Goal: Transaction & Acquisition: Book appointment/travel/reservation

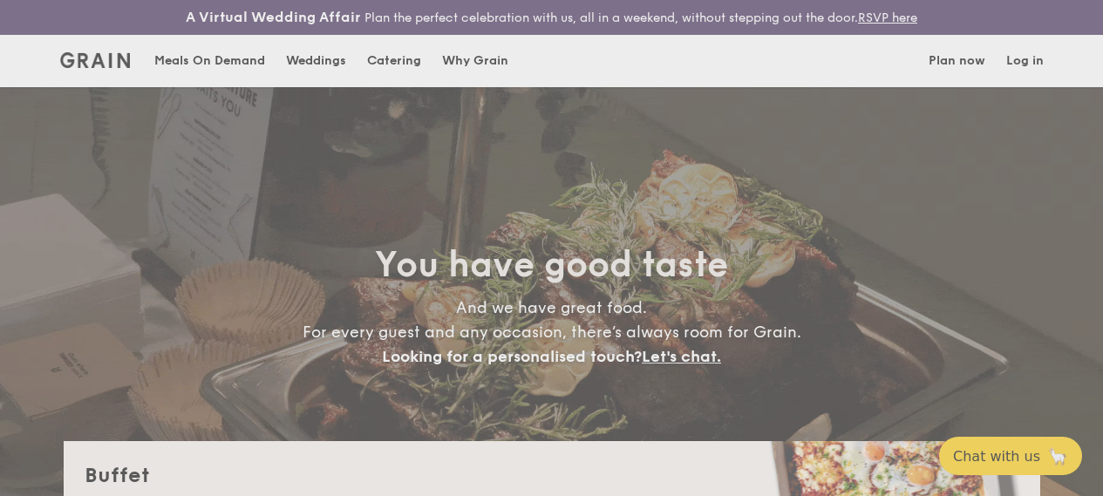
select select
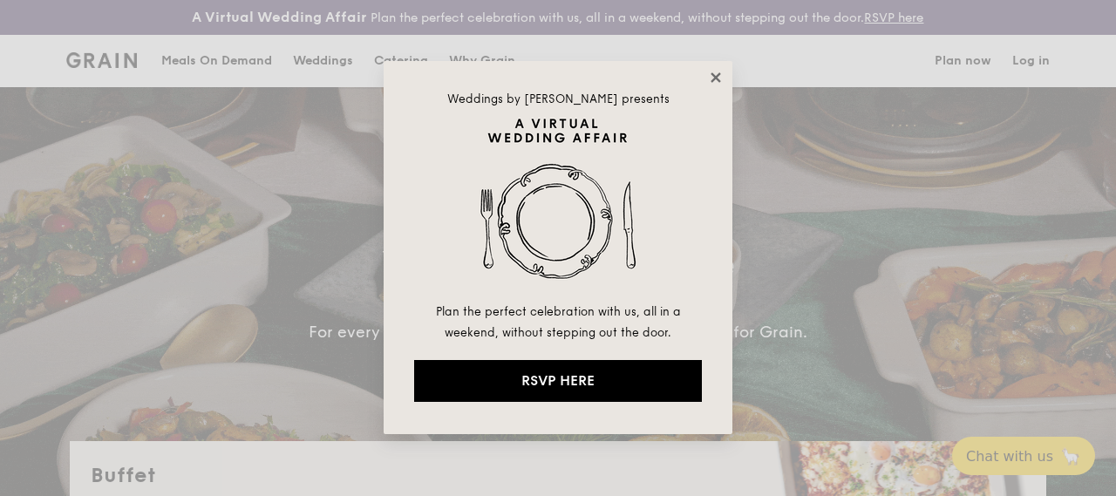
click at [710, 79] on icon at bounding box center [716, 78] width 16 height 16
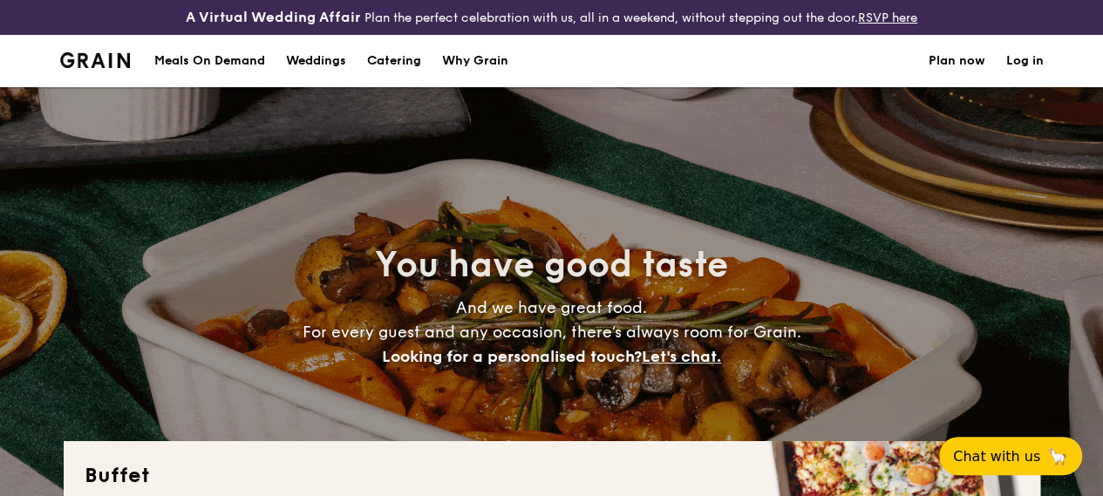
click at [421, 79] on h1 "Catering" at bounding box center [394, 61] width 54 height 52
click at [414, 80] on h1 "Catering" at bounding box center [394, 61] width 54 height 52
click at [409, 74] on h1 "Catering" at bounding box center [394, 61] width 54 height 52
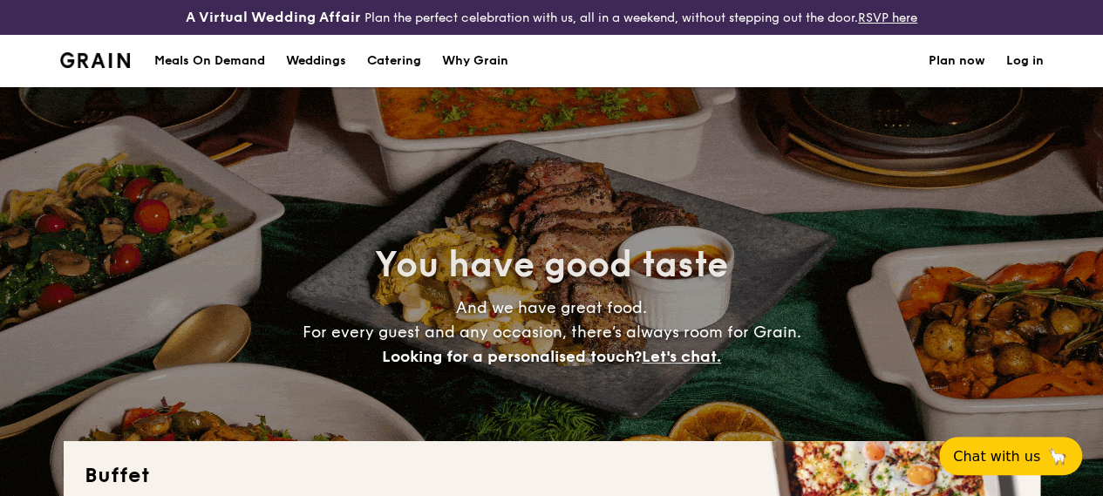
click at [409, 74] on h1 "Catering" at bounding box center [394, 61] width 54 height 52
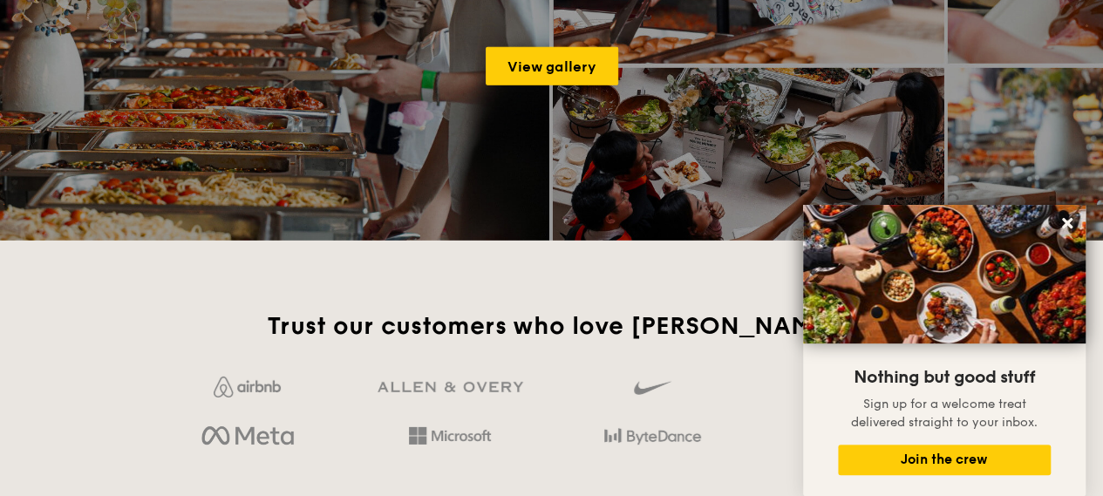
scroll to position [2616, 0]
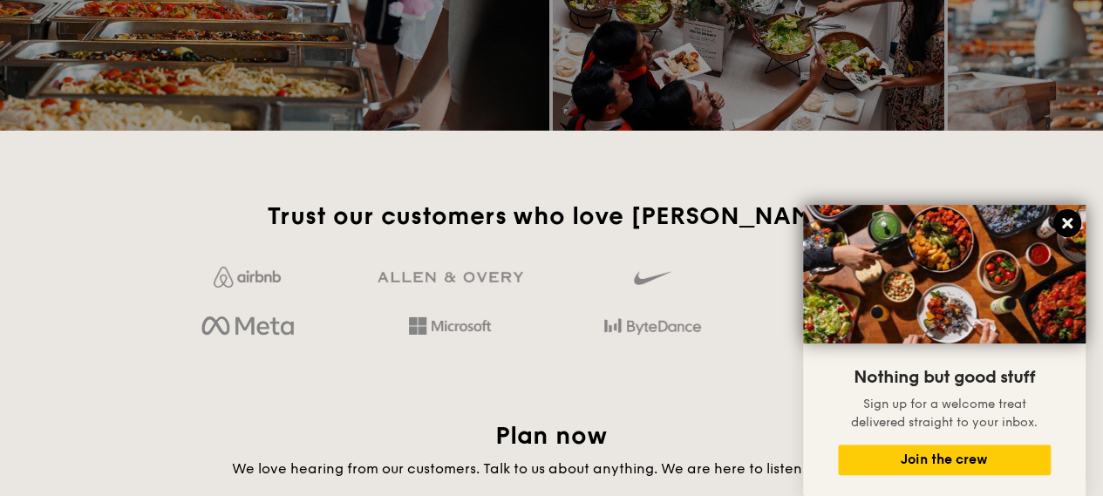
click at [1062, 219] on icon at bounding box center [1067, 223] width 10 height 10
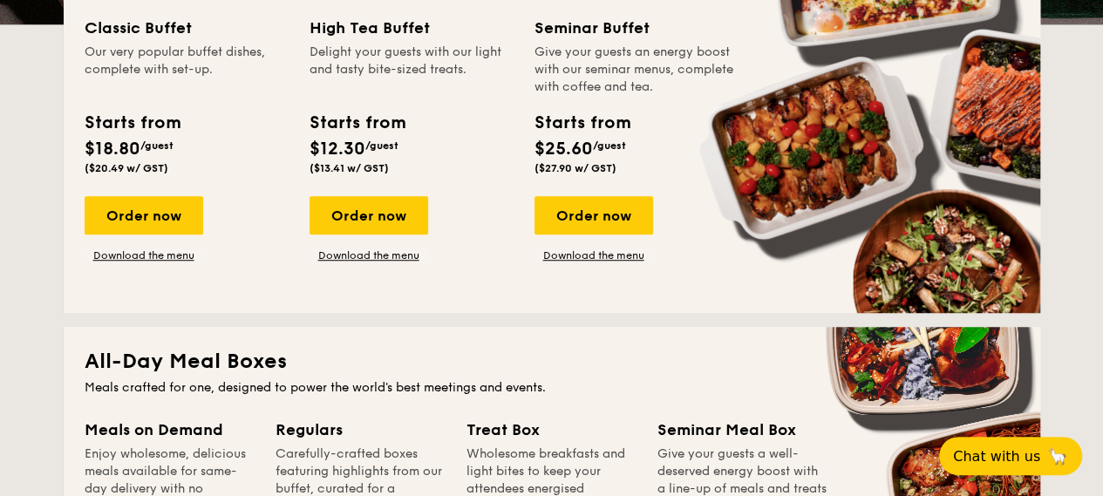
scroll to position [523, 0]
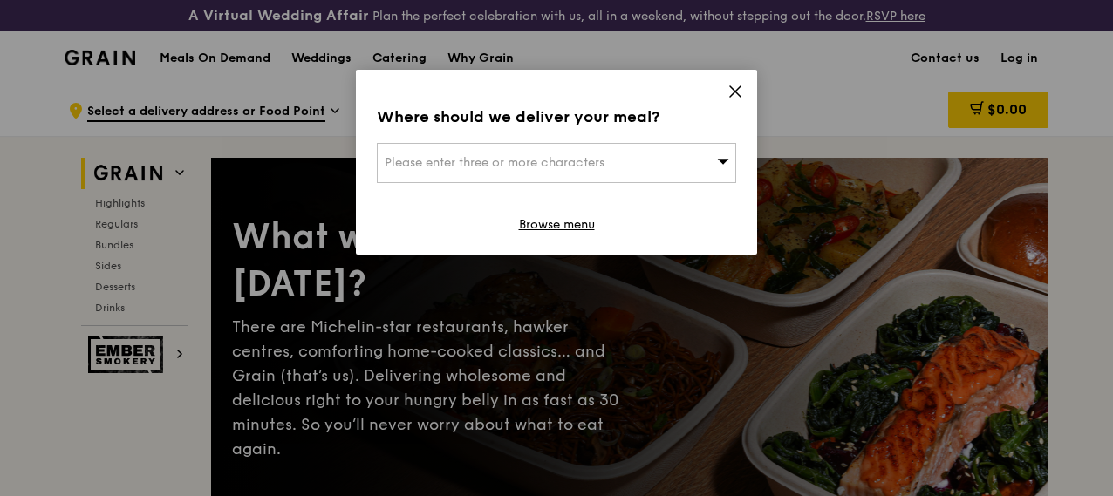
click at [741, 90] on icon at bounding box center [735, 92] width 16 height 16
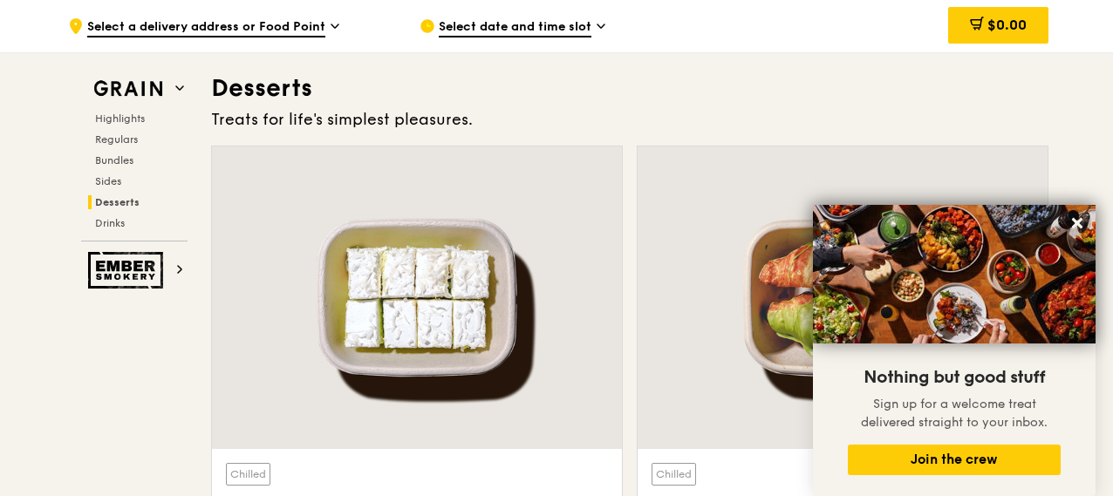
scroll to position [5232, 0]
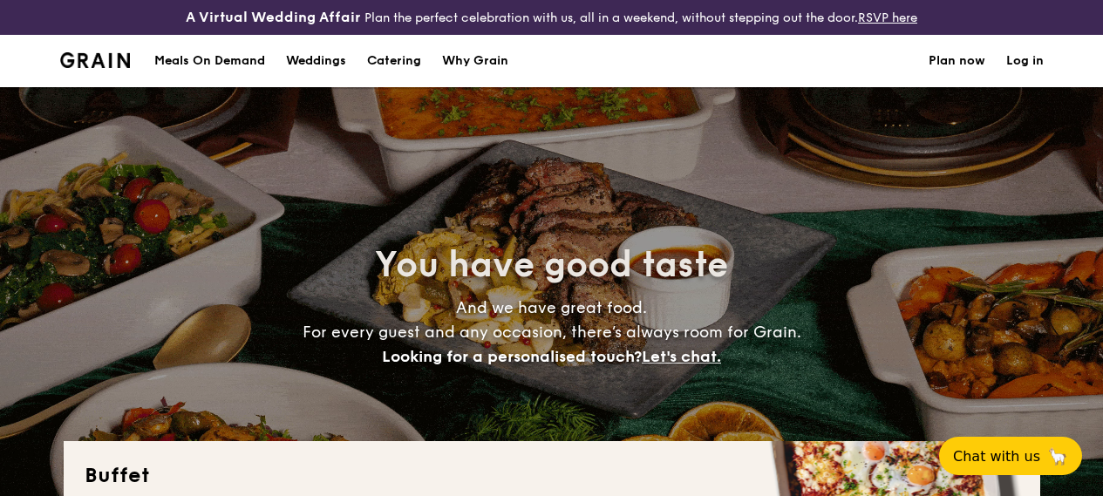
select select
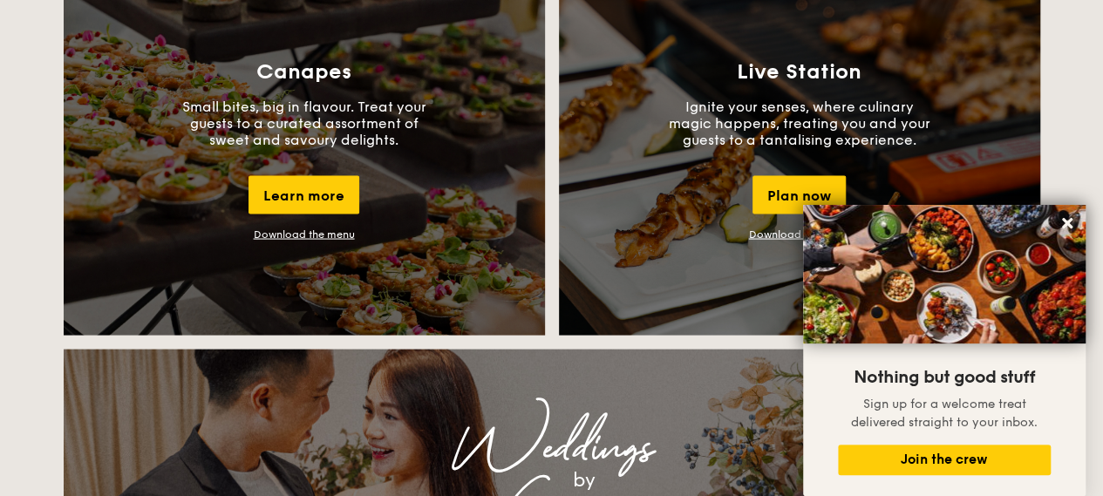
scroll to position [1657, 0]
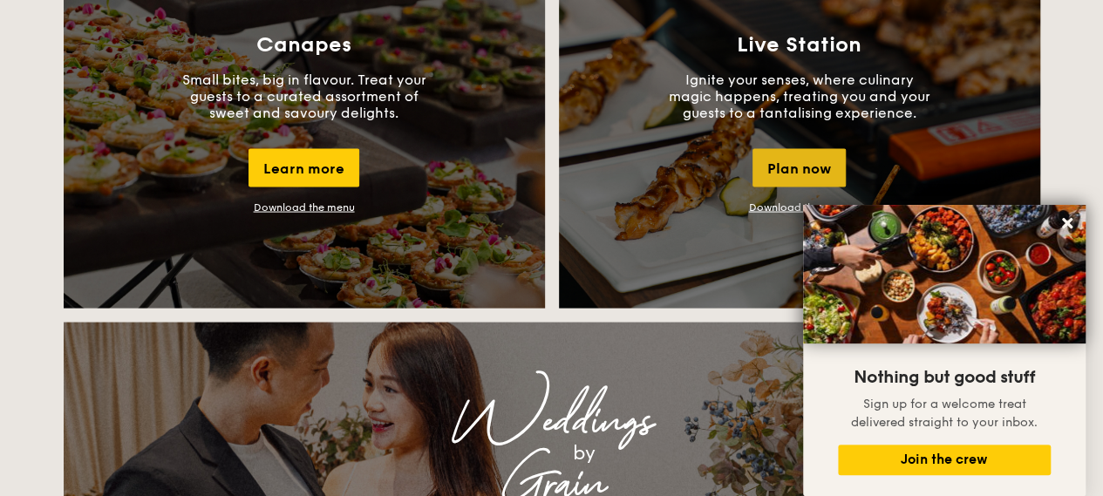
click at [779, 187] on div "Plan now" at bounding box center [799, 168] width 93 height 38
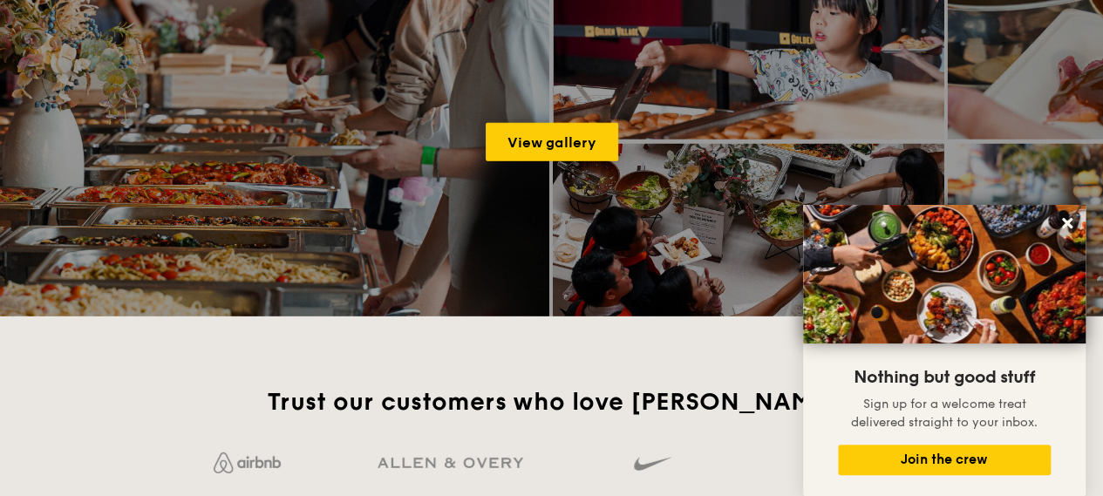
scroll to position [2431, 0]
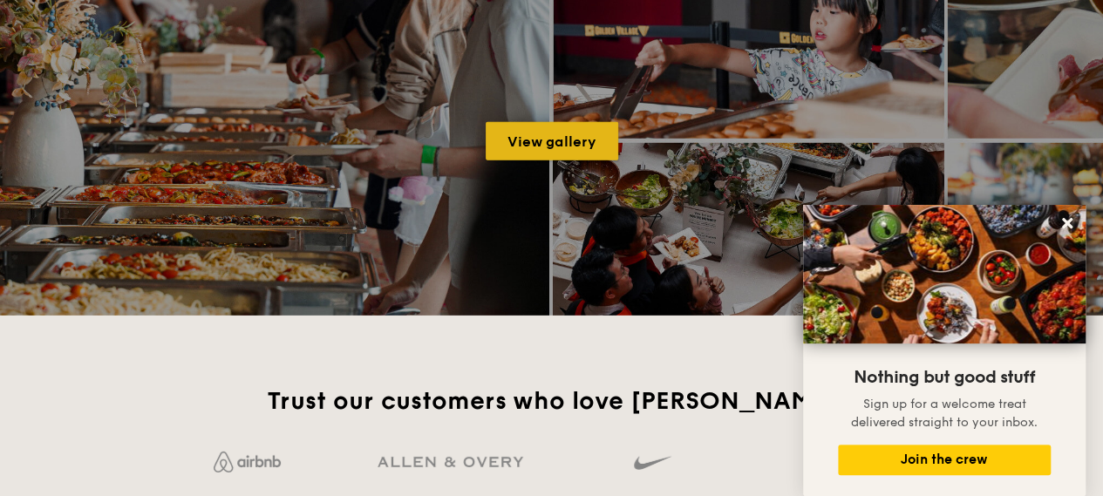
click at [527, 155] on link "View gallery" at bounding box center [552, 141] width 133 height 38
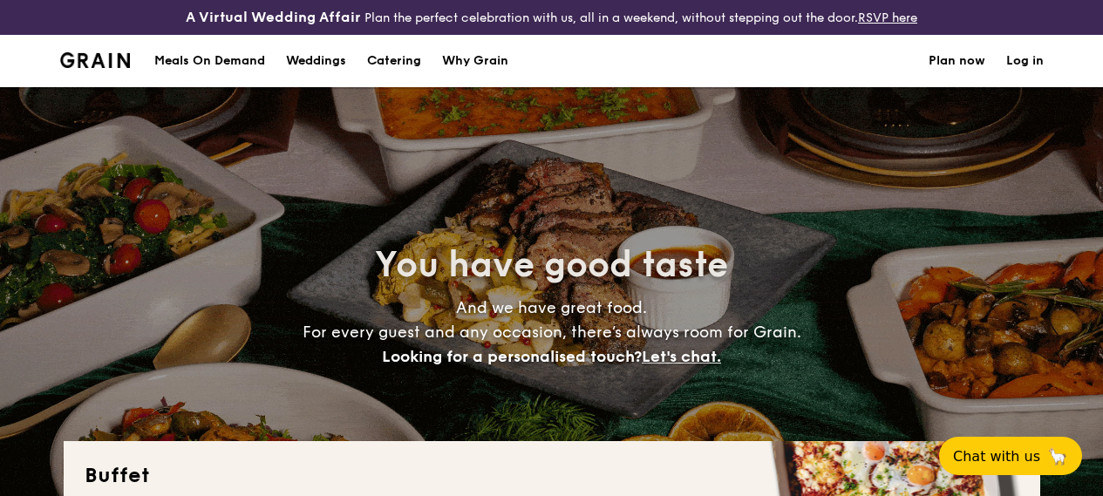
select select
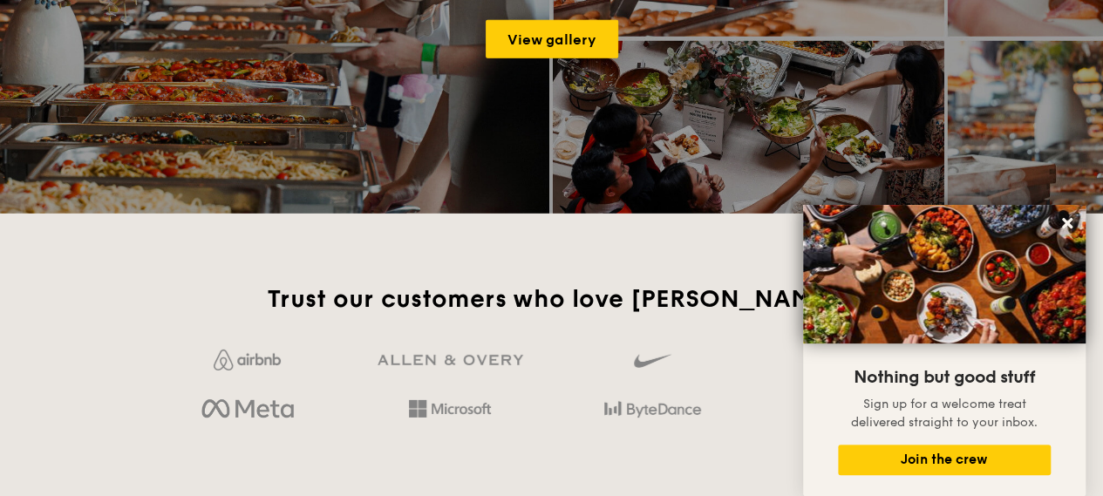
scroll to position [2431, 0]
